Goal: Transaction & Acquisition: Book appointment/travel/reservation

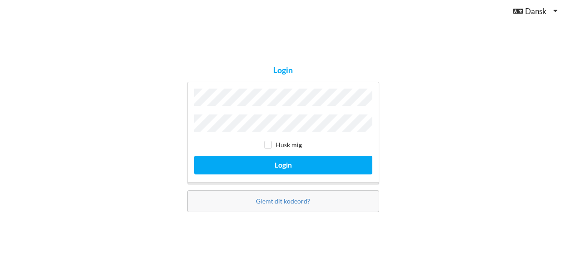
click at [283, 163] on button "Login" at bounding box center [283, 165] width 178 height 19
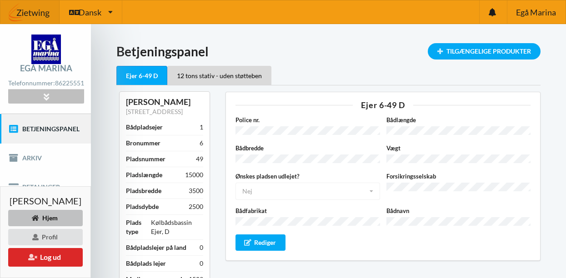
click at [50, 101] on icon at bounding box center [46, 97] width 10 height 8
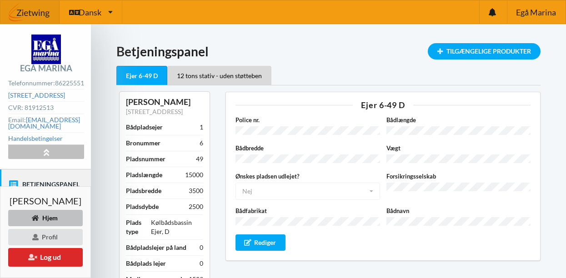
click at [50, 156] on icon at bounding box center [46, 152] width 10 height 8
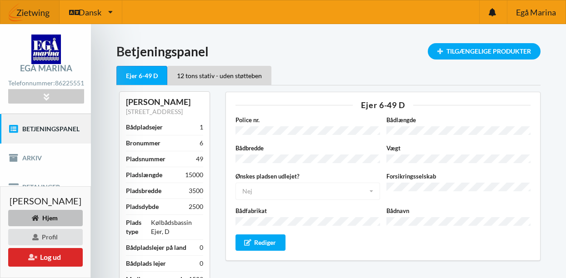
click at [55, 134] on link "Betjeningspanel" at bounding box center [45, 128] width 91 height 29
click at [481, 52] on div "Tilgængelige Produkter" at bounding box center [484, 51] width 113 height 16
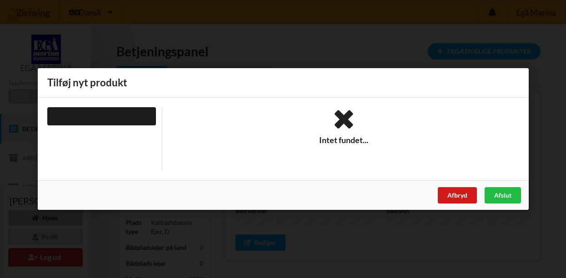
click at [459, 195] on div "Afbryd" at bounding box center [457, 195] width 39 height 16
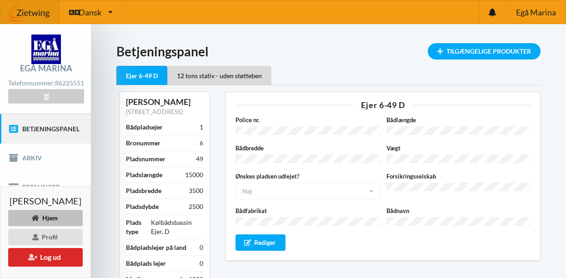
click at [60, 134] on link "Betjeningspanel" at bounding box center [45, 128] width 91 height 29
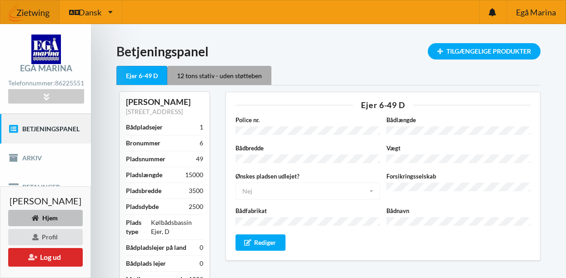
click at [210, 75] on div "12 tons stativ - uden støtteben" at bounding box center [219, 75] width 104 height 19
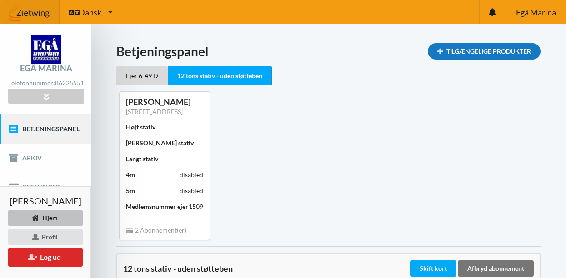
click at [496, 49] on div "Tilgængelige Produkter" at bounding box center [484, 51] width 113 height 16
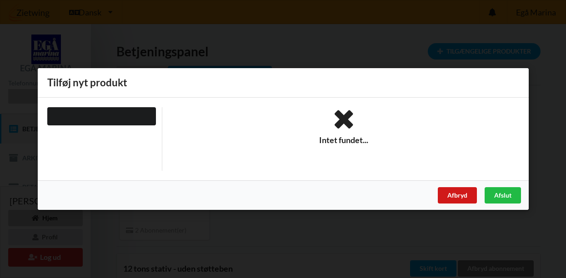
click at [466, 199] on div "Afbryd" at bounding box center [457, 195] width 39 height 16
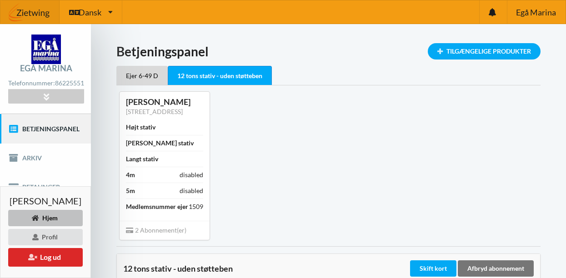
click at [67, 138] on link "Betjeningspanel" at bounding box center [45, 128] width 91 height 29
click at [36, 163] on link "Arkiv" at bounding box center [45, 158] width 91 height 29
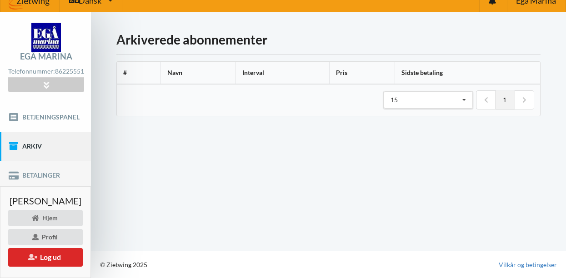
scroll to position [18, 0]
click at [59, 159] on link "Arkiv" at bounding box center [45, 146] width 91 height 29
click at [60, 219] on div "Hjem" at bounding box center [45, 218] width 75 height 16
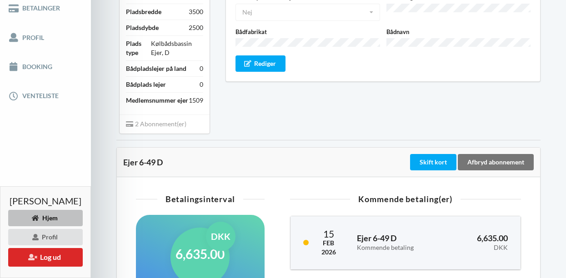
scroll to position [175, 0]
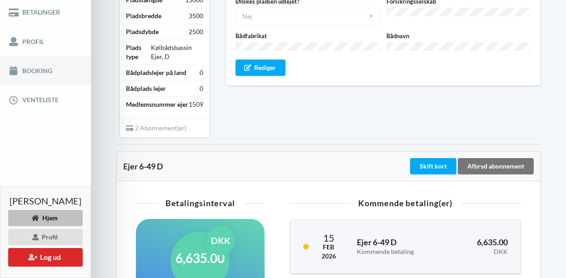
click at [35, 73] on link "Booking" at bounding box center [45, 70] width 91 height 29
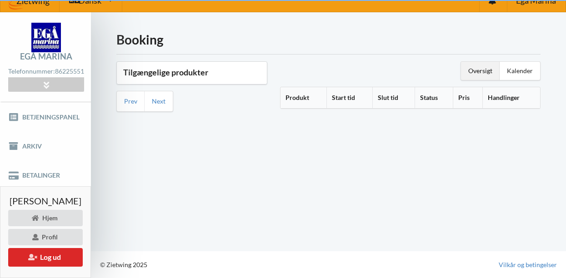
scroll to position [18, 0]
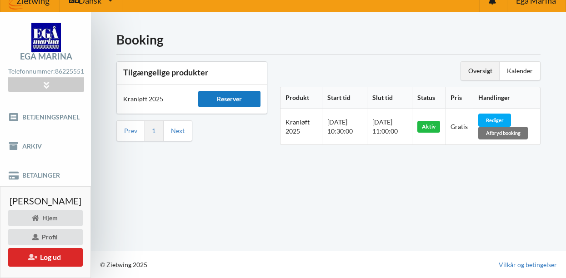
click at [232, 91] on div "Reserver" at bounding box center [229, 99] width 62 height 16
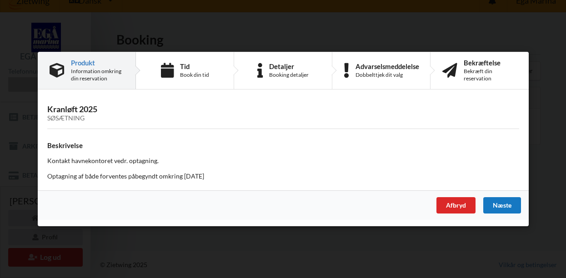
click at [506, 204] on div "Næste" at bounding box center [502, 205] width 38 height 16
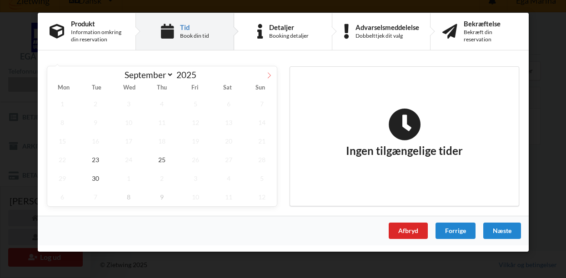
click at [270, 76] on icon at bounding box center [269, 75] width 6 height 6
select select "9"
click at [100, 140] on span "14" at bounding box center [96, 141] width 30 height 19
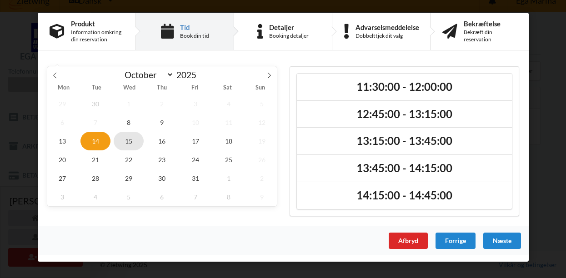
click at [129, 141] on span "15" at bounding box center [129, 141] width 30 height 19
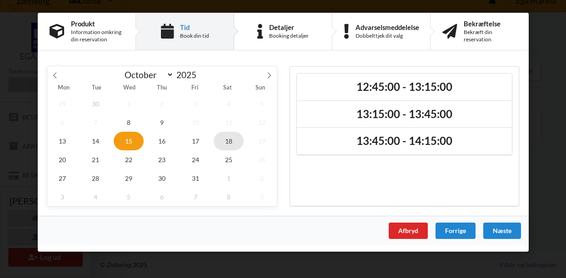
click at [233, 140] on span "18" at bounding box center [229, 141] width 30 height 19
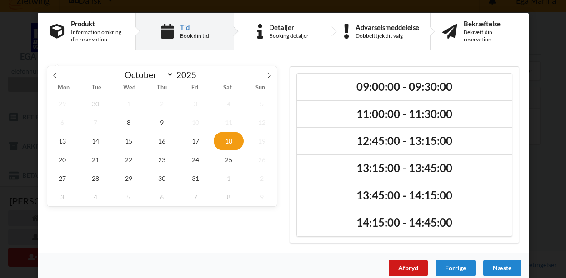
click at [409, 266] on div "Afbryd" at bounding box center [407, 268] width 39 height 16
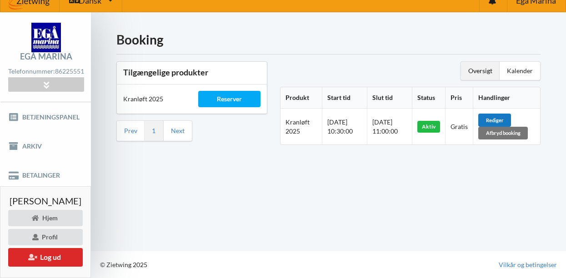
click at [506, 114] on div "Rediger" at bounding box center [495, 120] width 33 height 13
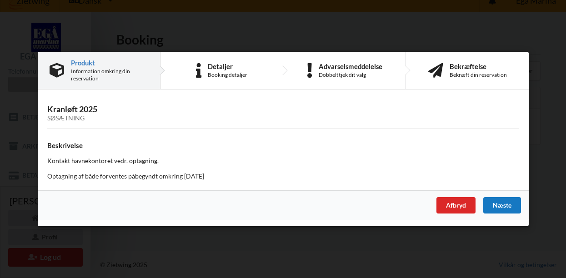
click at [500, 206] on div "Næste" at bounding box center [502, 205] width 38 height 16
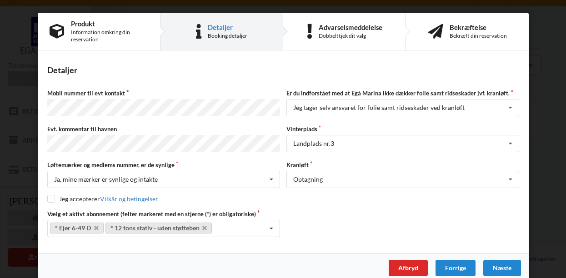
click at [50, 195] on input "checkbox" at bounding box center [51, 199] width 8 height 8
checkbox input "true"
click at [498, 265] on div "Næste" at bounding box center [502, 268] width 38 height 16
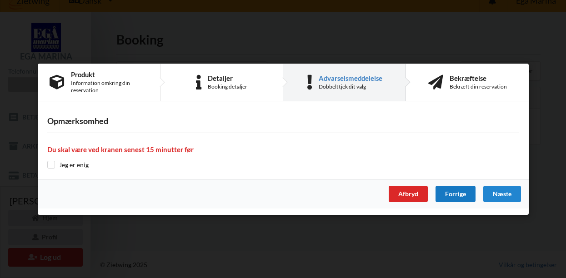
click at [463, 195] on div "Forrige" at bounding box center [455, 194] width 40 height 16
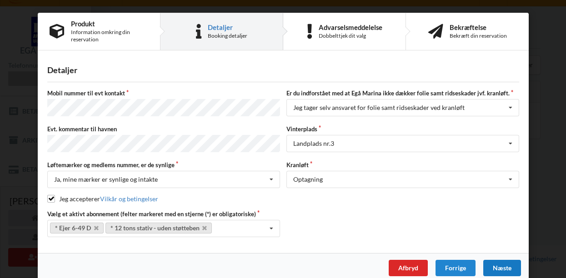
click at [498, 265] on div "Næste" at bounding box center [502, 268] width 38 height 16
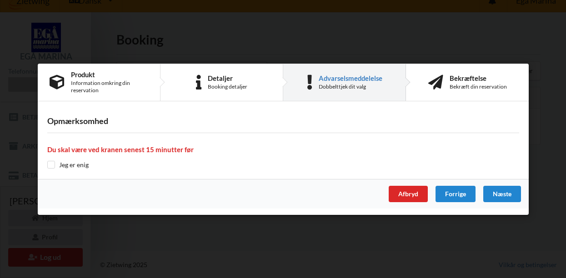
click at [54, 164] on input "checkbox" at bounding box center [51, 165] width 8 height 8
checkbox input "true"
click at [505, 192] on div "Næste" at bounding box center [502, 194] width 38 height 16
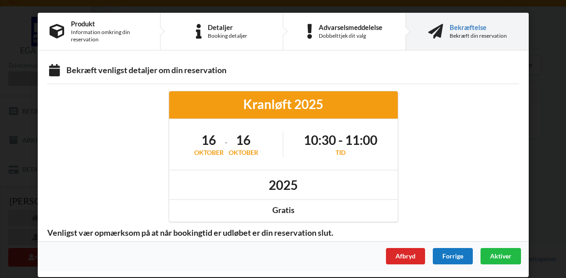
click at [454, 257] on div "Forrige" at bounding box center [453, 256] width 40 height 16
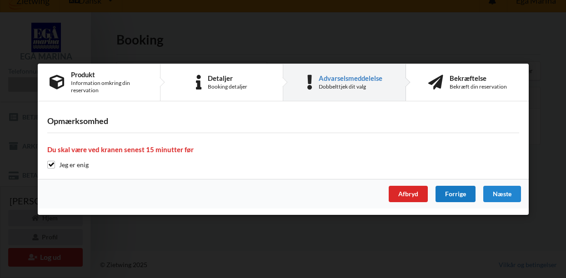
click at [457, 192] on div "Forrige" at bounding box center [455, 194] width 40 height 16
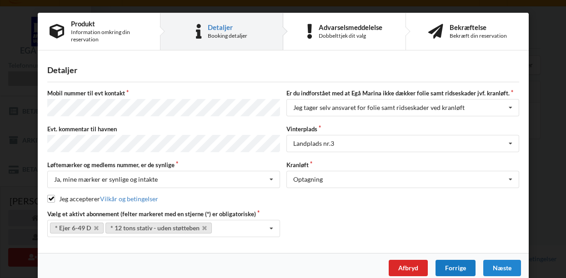
click at [456, 266] on div "Forrige" at bounding box center [455, 268] width 40 height 16
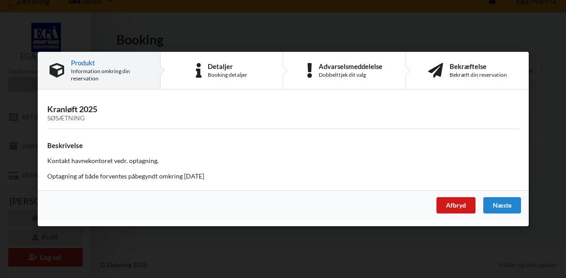
click at [466, 207] on div "Afbryd" at bounding box center [455, 205] width 39 height 16
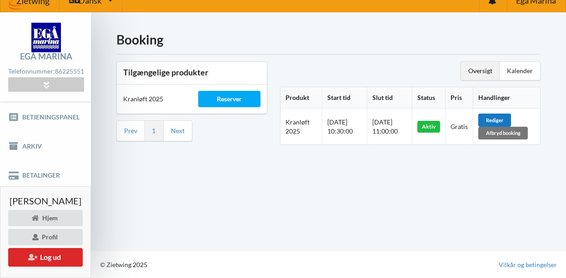
click at [509, 114] on div "Rediger" at bounding box center [495, 120] width 33 height 13
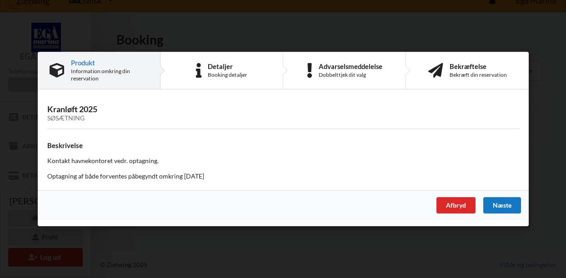
click at [501, 204] on div "Næste" at bounding box center [502, 205] width 38 height 16
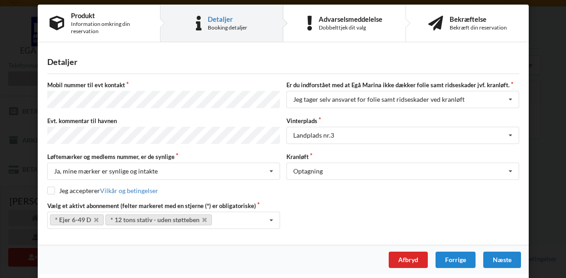
scroll to position [8, 0]
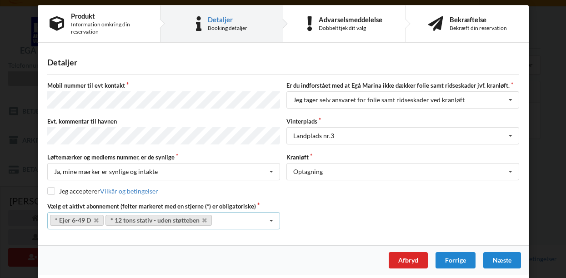
click at [271, 217] on icon at bounding box center [272, 221] width 14 height 17
click at [48, 188] on input "checkbox" at bounding box center [51, 191] width 8 height 8
checkbox input "true"
click at [501, 257] on div "Næste" at bounding box center [502, 260] width 38 height 16
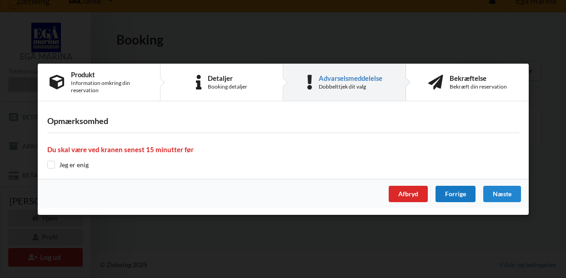
click at [449, 194] on div "Forrige" at bounding box center [455, 194] width 40 height 16
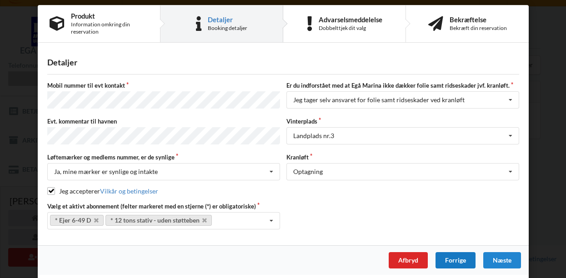
scroll to position [1, 0]
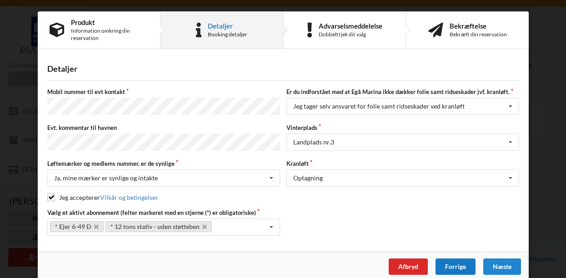
click at [457, 264] on div "Forrige" at bounding box center [455, 267] width 40 height 16
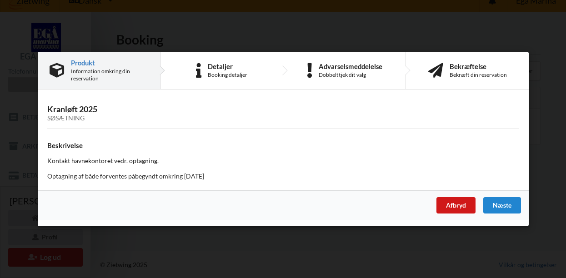
click at [460, 206] on div "Afbryd" at bounding box center [455, 205] width 39 height 16
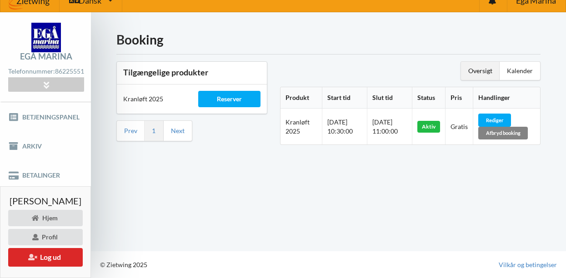
click at [511, 130] on div "Afbryd booking" at bounding box center [504, 133] width 50 height 13
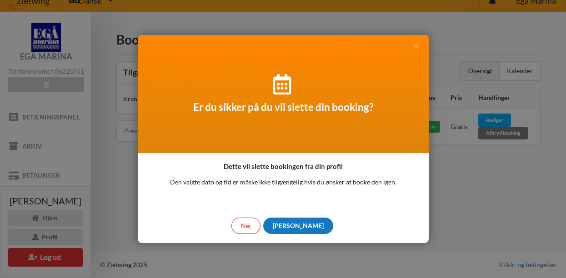
click at [302, 224] on div "[PERSON_NAME]" at bounding box center [298, 226] width 70 height 16
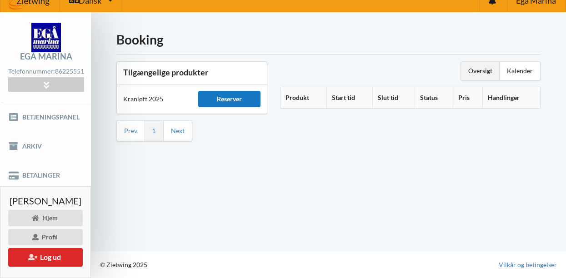
click at [237, 93] on div "Reserver" at bounding box center [229, 99] width 62 height 16
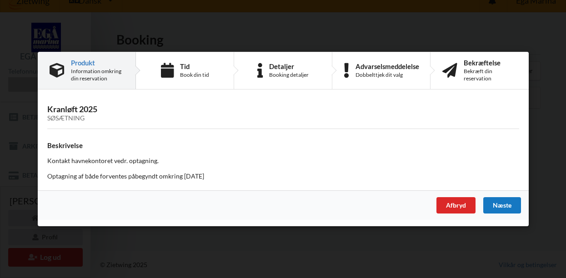
click at [504, 203] on div "Næste" at bounding box center [502, 205] width 38 height 16
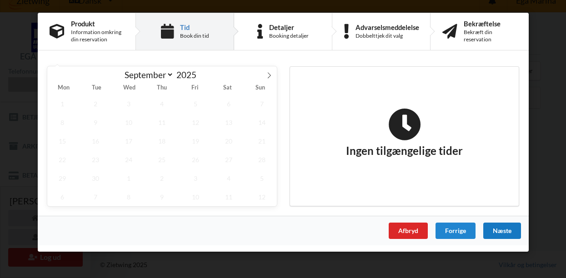
scroll to position [0, 0]
click at [270, 73] on icon at bounding box center [269, 75] width 6 height 6
select select "9"
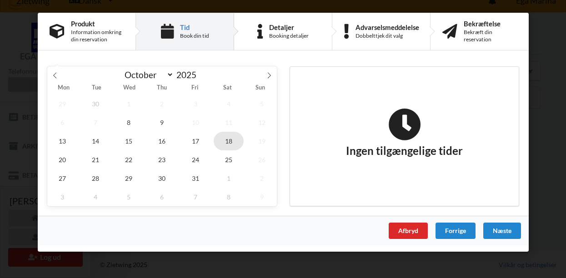
click at [229, 142] on span "18" at bounding box center [229, 141] width 30 height 19
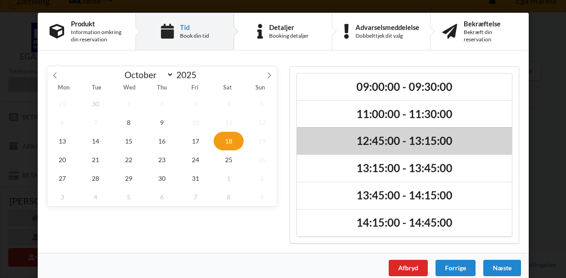
click at [387, 140] on h2 "12:45:00 - 13:15:00" at bounding box center [404, 141] width 202 height 14
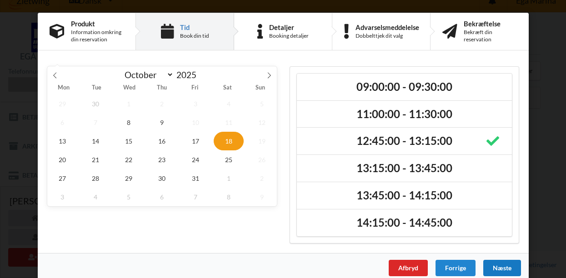
click at [503, 267] on div "Næste" at bounding box center [502, 268] width 38 height 16
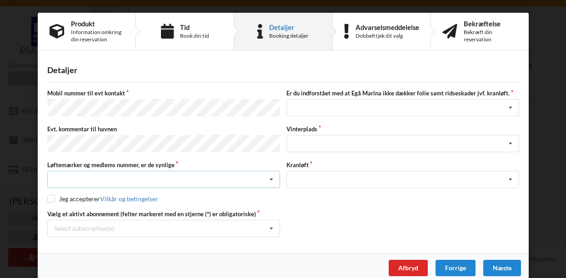
click at [159, 176] on div "Nej, jeg kontakter havnekontoret inden løftet Ja, mine mærker er synlige og int…" at bounding box center [163, 179] width 233 height 17
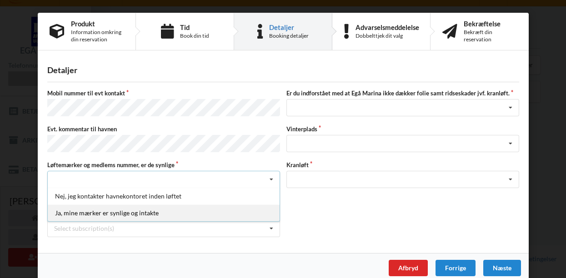
click at [139, 210] on div "Ja, mine mærker er synlige og intakte" at bounding box center [164, 213] width 232 height 17
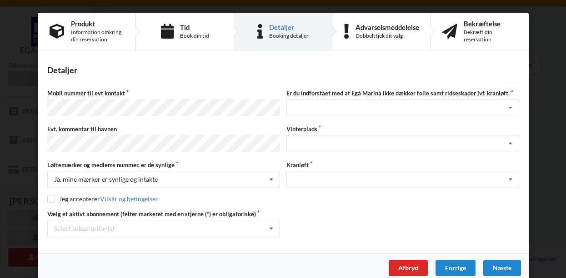
click at [49, 197] on input "checkbox" at bounding box center [51, 199] width 8 height 8
checkbox input "true"
click at [510, 106] on icon at bounding box center [511, 108] width 14 height 17
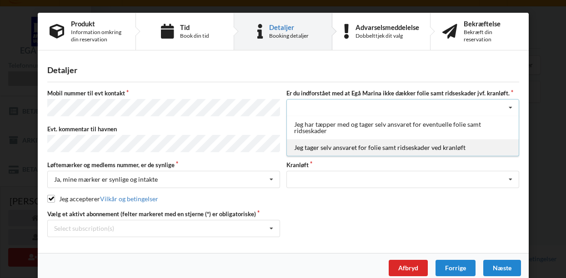
click at [458, 145] on div "Jeg tager selv ansvaret for folie samt ridseskader ved kranløft" at bounding box center [403, 147] width 232 height 17
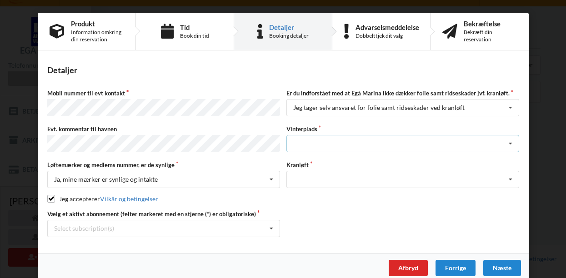
click at [510, 139] on icon at bounding box center [511, 144] width 14 height 17
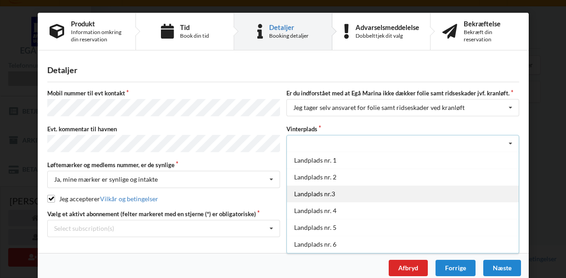
click at [347, 190] on div "Landplads nr.3" at bounding box center [403, 194] width 232 height 17
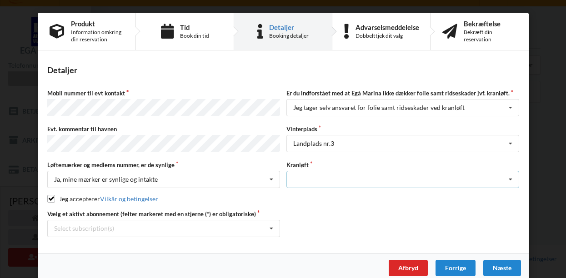
click at [511, 176] on icon at bounding box center [511, 179] width 14 height 17
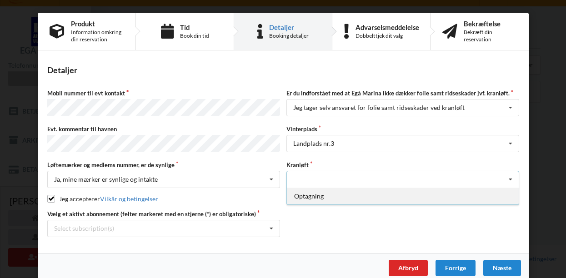
click at [378, 192] on div "Optagning" at bounding box center [403, 196] width 232 height 17
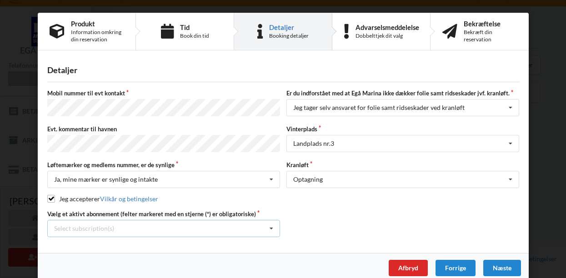
click at [271, 225] on icon at bounding box center [272, 229] width 14 height 17
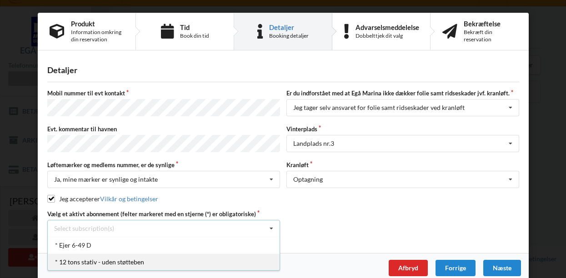
click at [154, 258] on div "* 12 tons stativ - uden støtteben" at bounding box center [164, 262] width 232 height 17
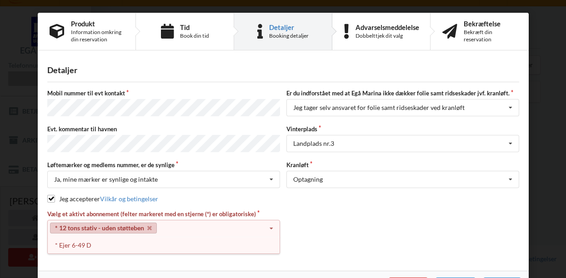
click at [270, 224] on icon at bounding box center [272, 229] width 14 height 17
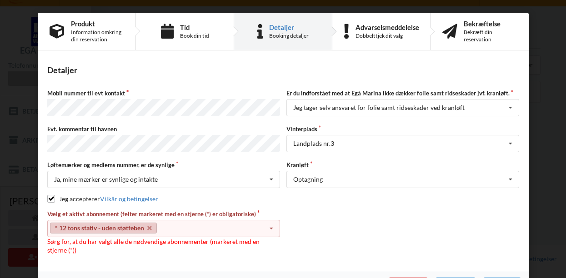
click at [270, 224] on icon at bounding box center [272, 229] width 14 height 17
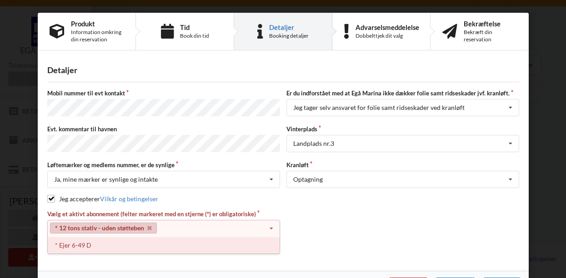
click at [71, 244] on div "* Ejer 6-49 D" at bounding box center [164, 245] width 232 height 17
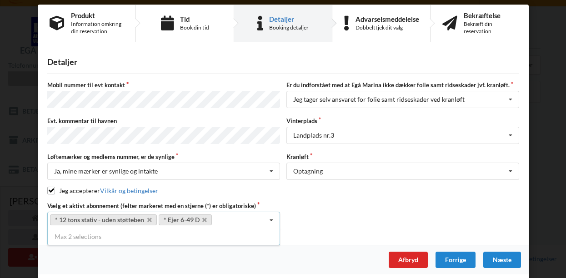
scroll to position [8, 0]
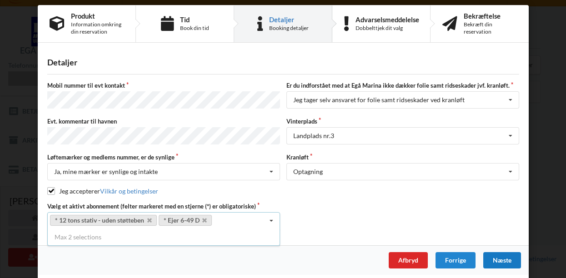
click at [504, 257] on div "Næste" at bounding box center [502, 260] width 38 height 16
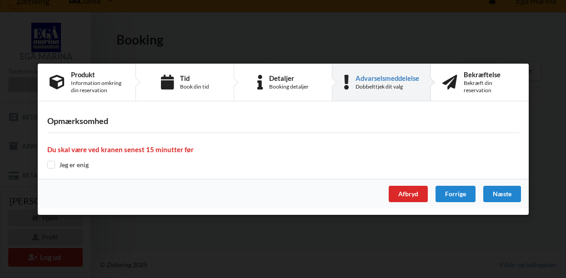
click at [51, 166] on input "checkbox" at bounding box center [51, 165] width 8 height 8
checkbox input "true"
click at [507, 194] on div "Næste" at bounding box center [502, 194] width 38 height 16
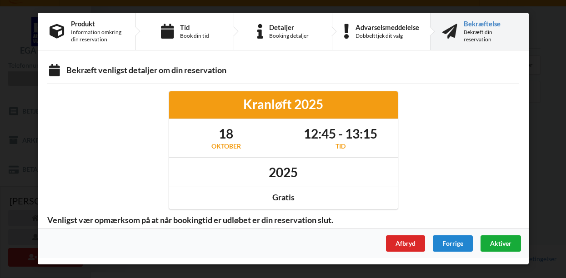
click at [499, 242] on span "Aktiver" at bounding box center [500, 244] width 21 height 8
